Goal: Find contact information: Find contact information

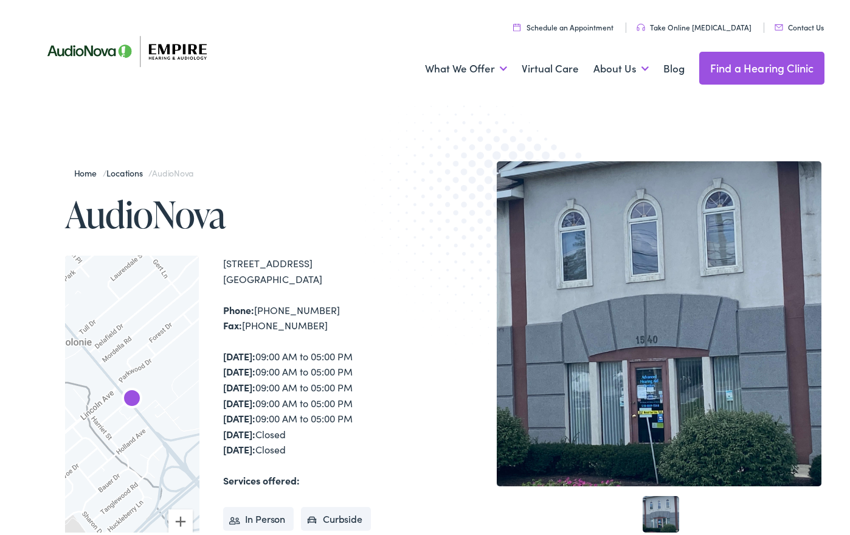
click at [787, 23] on link "Contact Us" at bounding box center [799, 24] width 49 height 10
